Goal: Navigation & Orientation: Go to known website

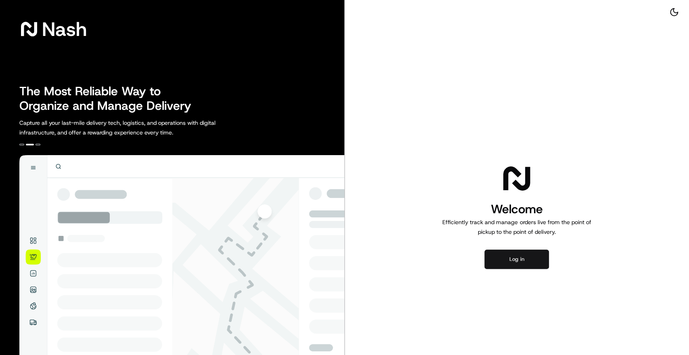
click at [515, 257] on button "Log in" at bounding box center [516, 259] width 65 height 19
